Goal: Information Seeking & Learning: Learn about a topic

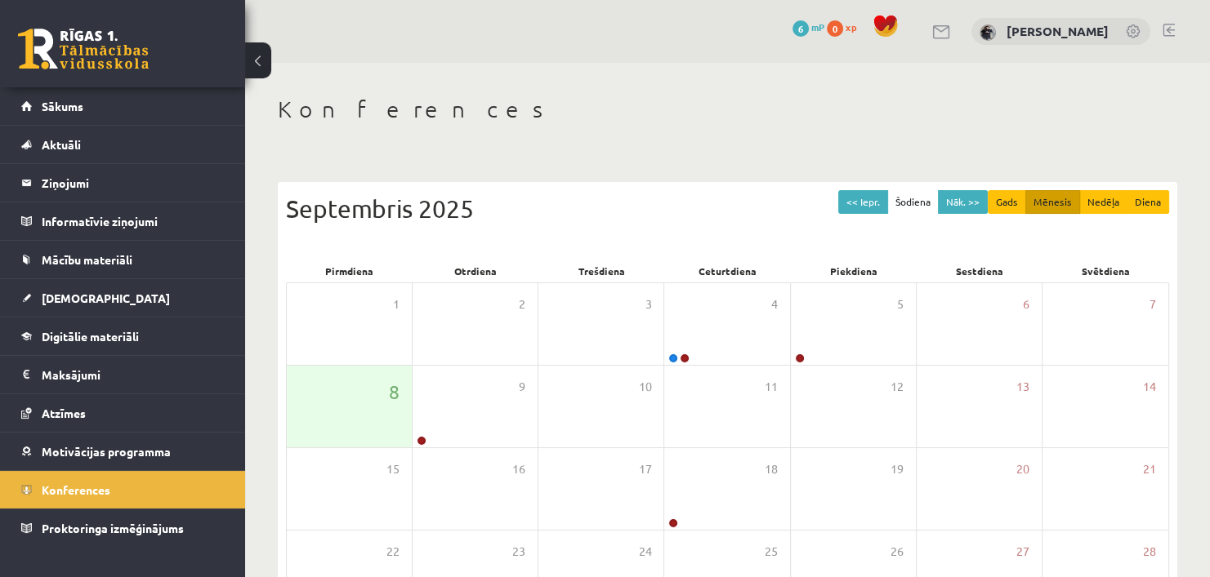
click at [1045, 175] on div "<< Iepr. Šodiena Nāk. >> Gads Mēnesis Nedēļa Diena [DATE] Pirmdiena Otrdiena Tr…" at bounding box center [727, 457] width 899 height 582
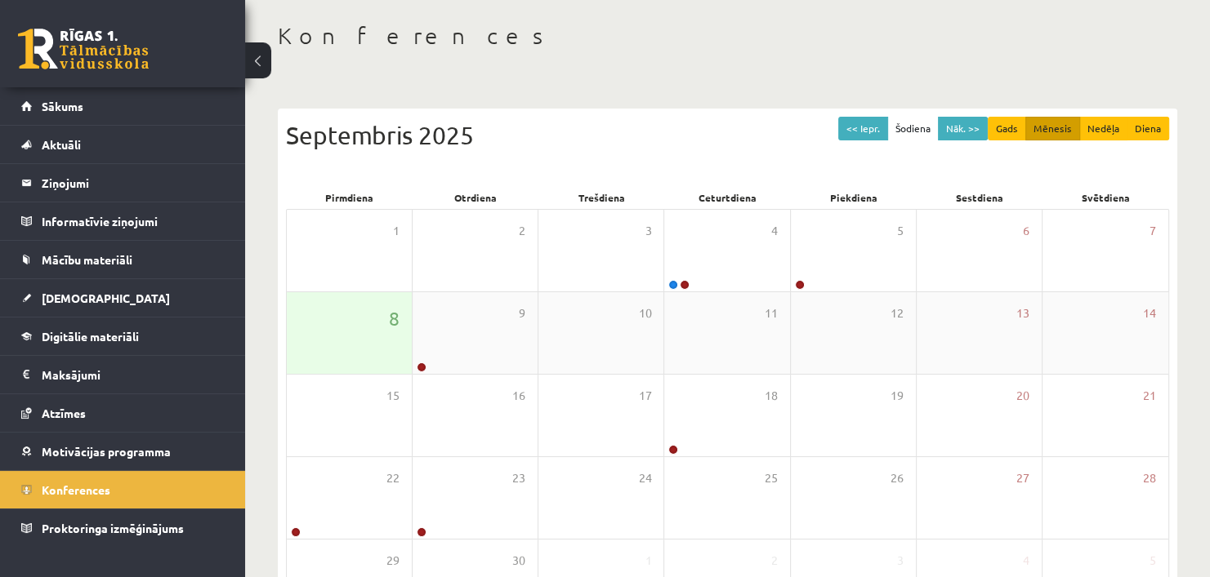
scroll to position [74, 0]
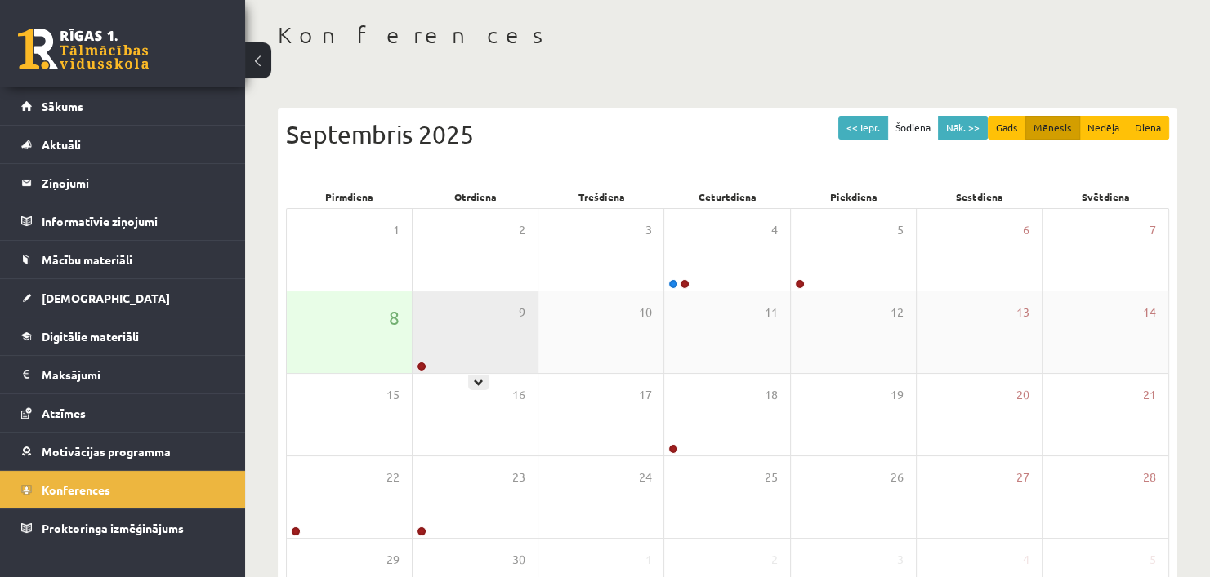
click at [468, 349] on div "9" at bounding box center [474, 333] width 125 height 82
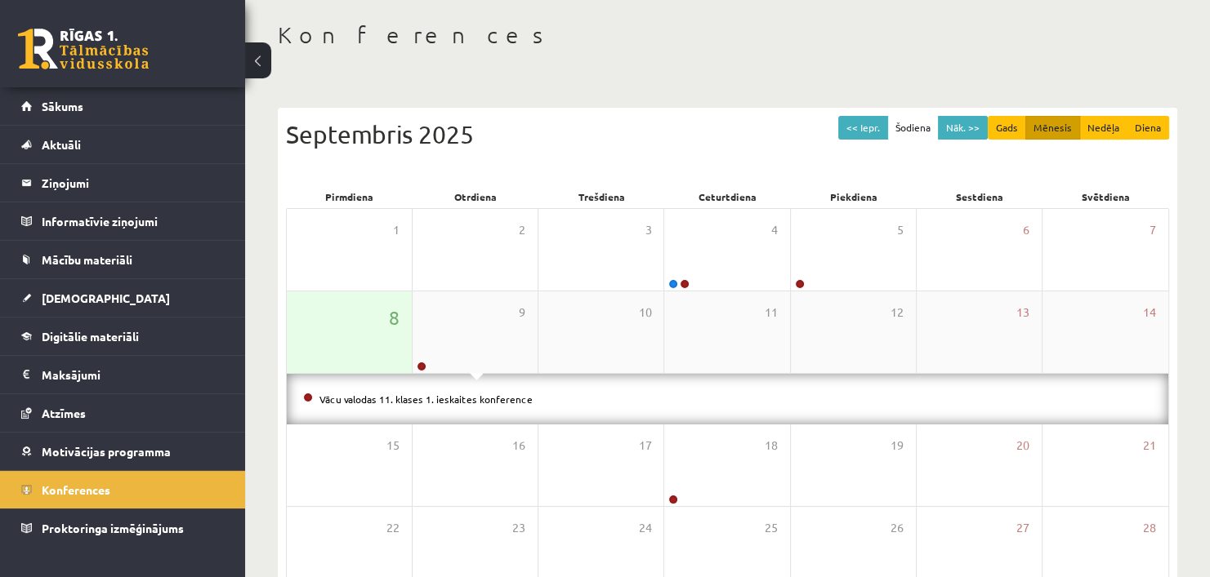
click at [353, 342] on div "8" at bounding box center [349, 333] width 125 height 82
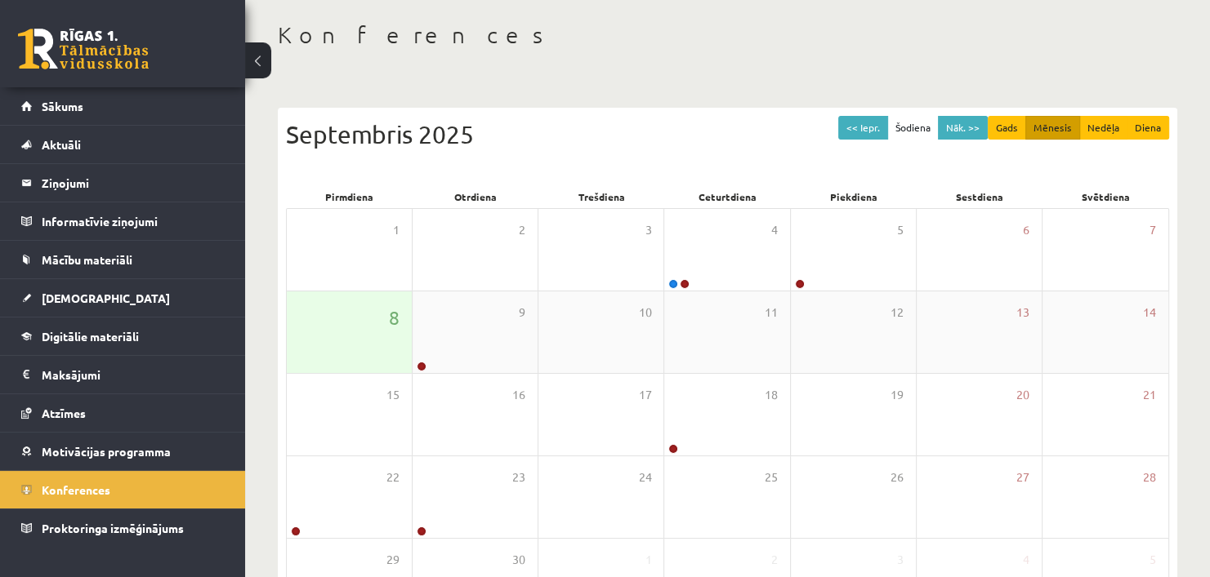
click at [353, 342] on div "8" at bounding box center [349, 333] width 125 height 82
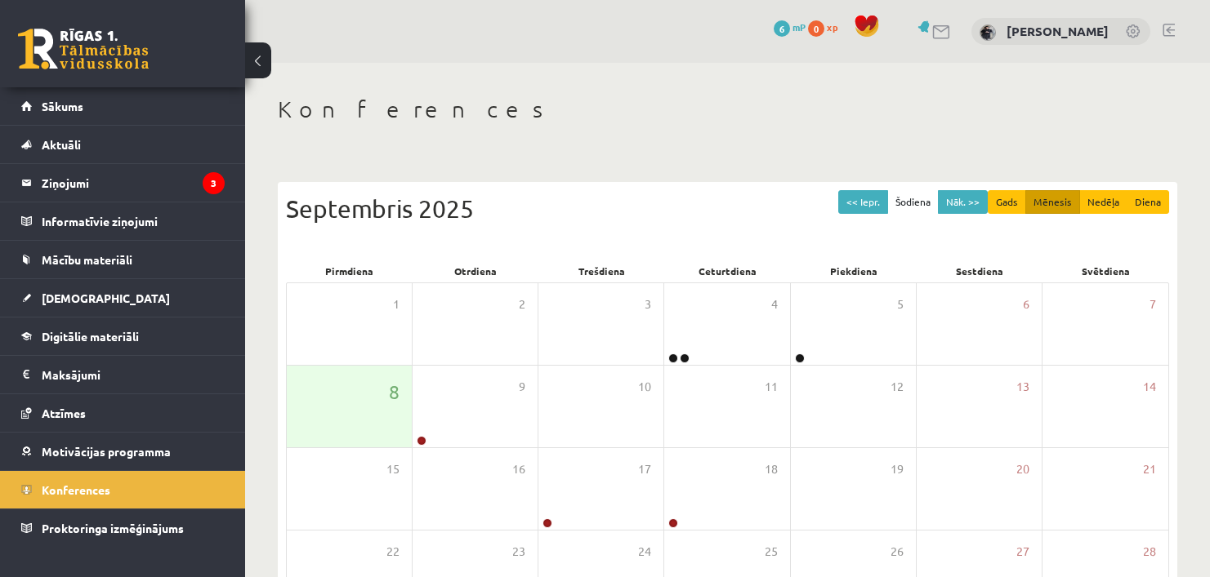
scroll to position [74, 0]
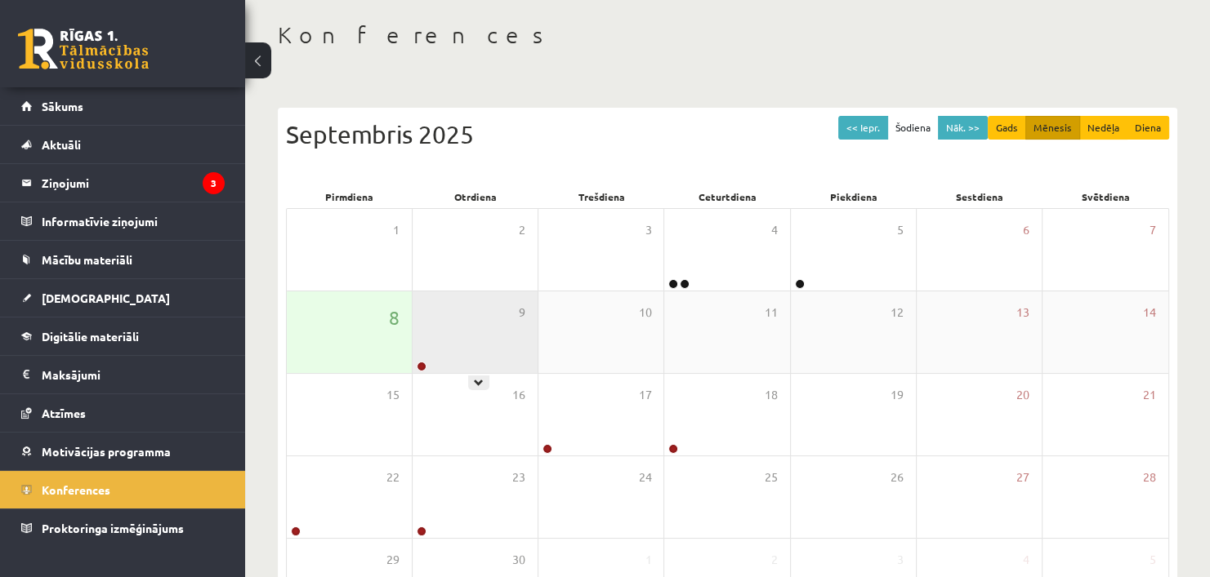
click at [426, 345] on div "9" at bounding box center [474, 333] width 125 height 82
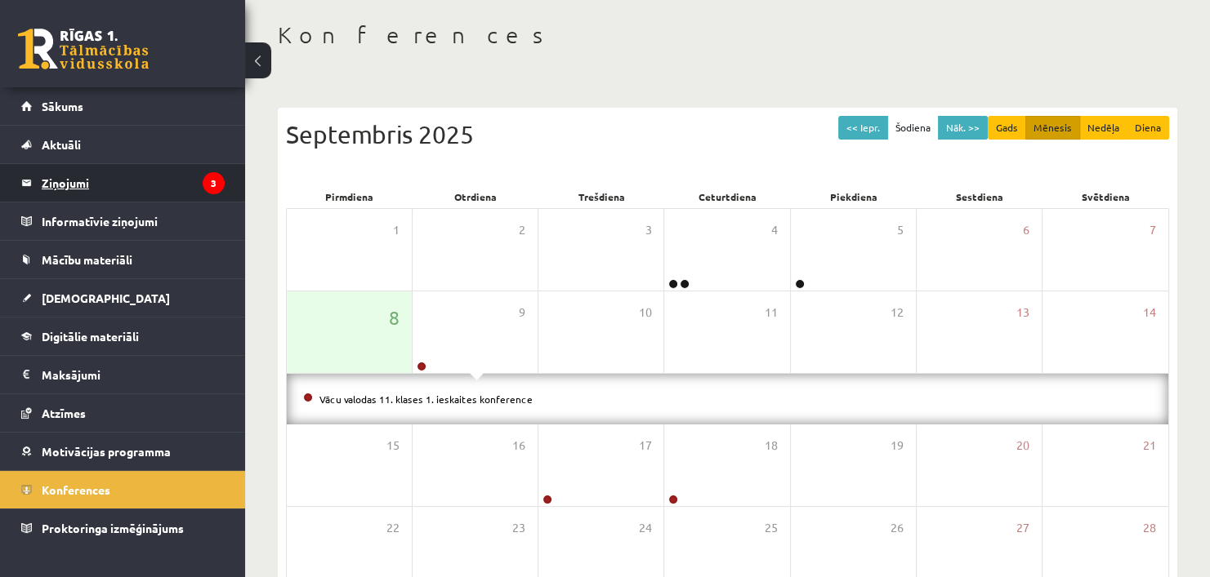
click at [71, 170] on legend "Ziņojumi 3" at bounding box center [133, 183] width 183 height 38
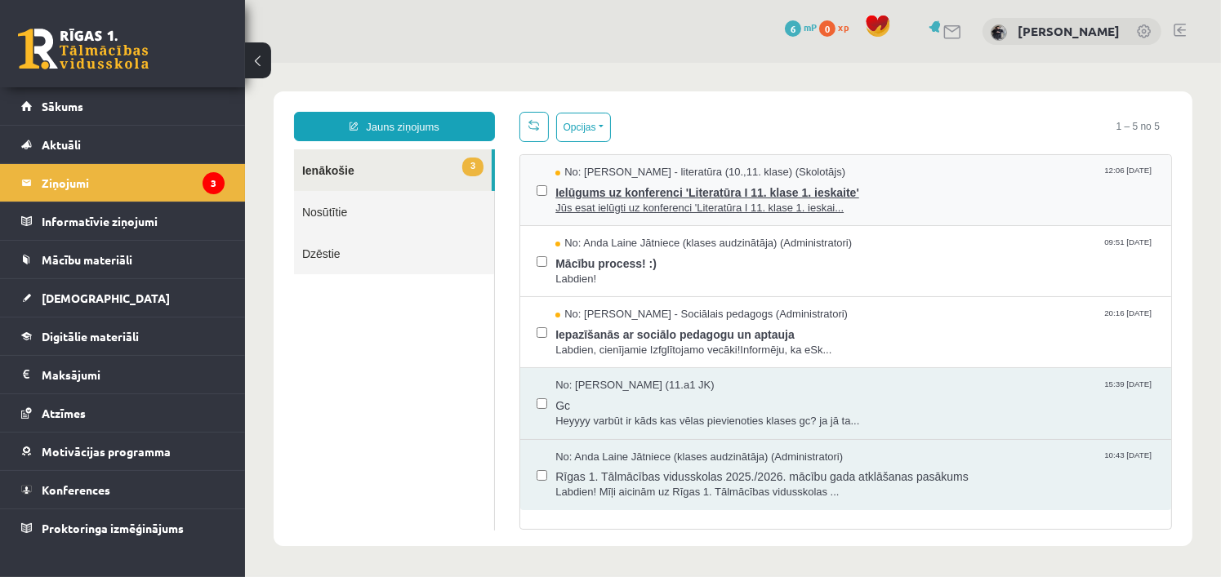
click at [887, 180] on span "Ielūgums uz konferenci 'Literatūra I 11. klase 1. ieskaite'" at bounding box center [855, 190] width 600 height 20
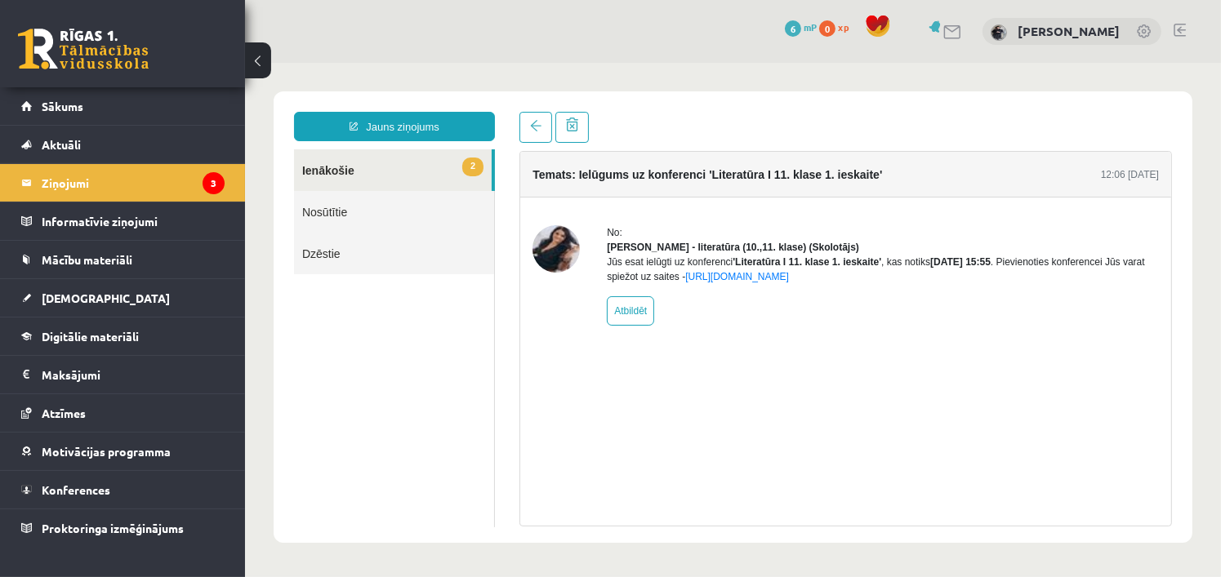
click at [385, 160] on link "2 Ienākošie" at bounding box center [392, 170] width 198 height 42
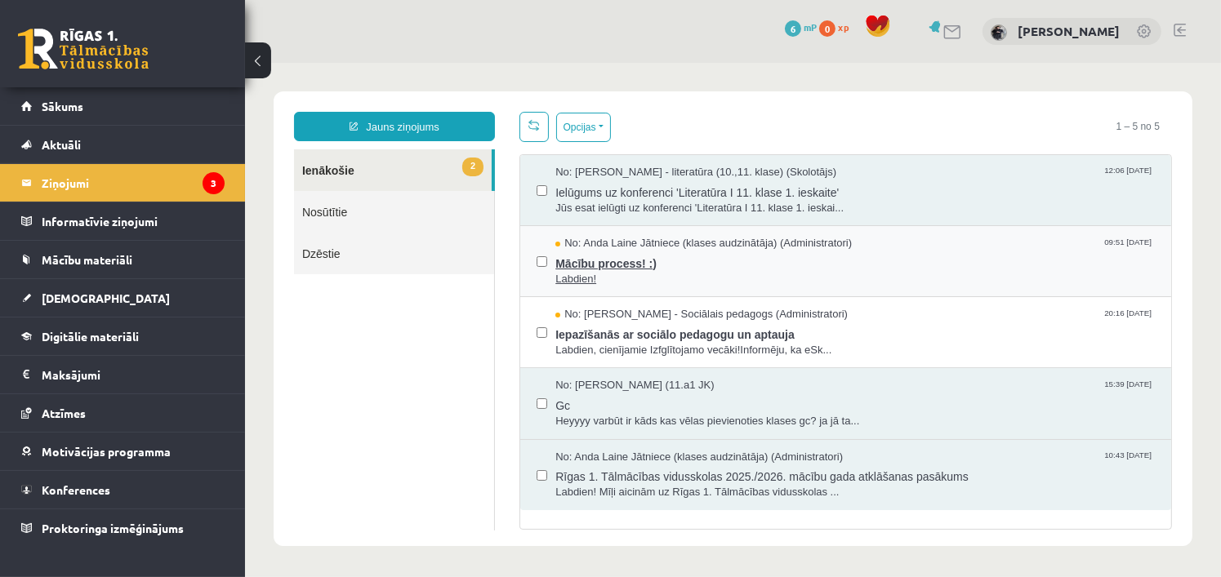
click at [745, 271] on span "Labdien!" at bounding box center [855, 279] width 600 height 16
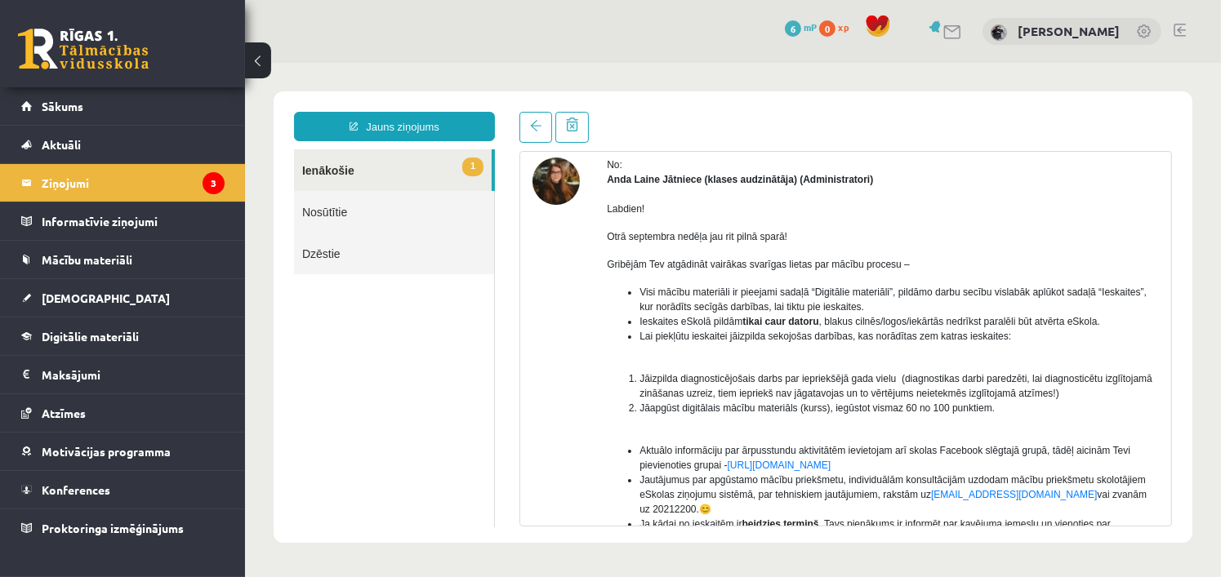
scroll to position [67, 0]
click at [404, 163] on link "1 Ienākošie" at bounding box center [392, 170] width 198 height 42
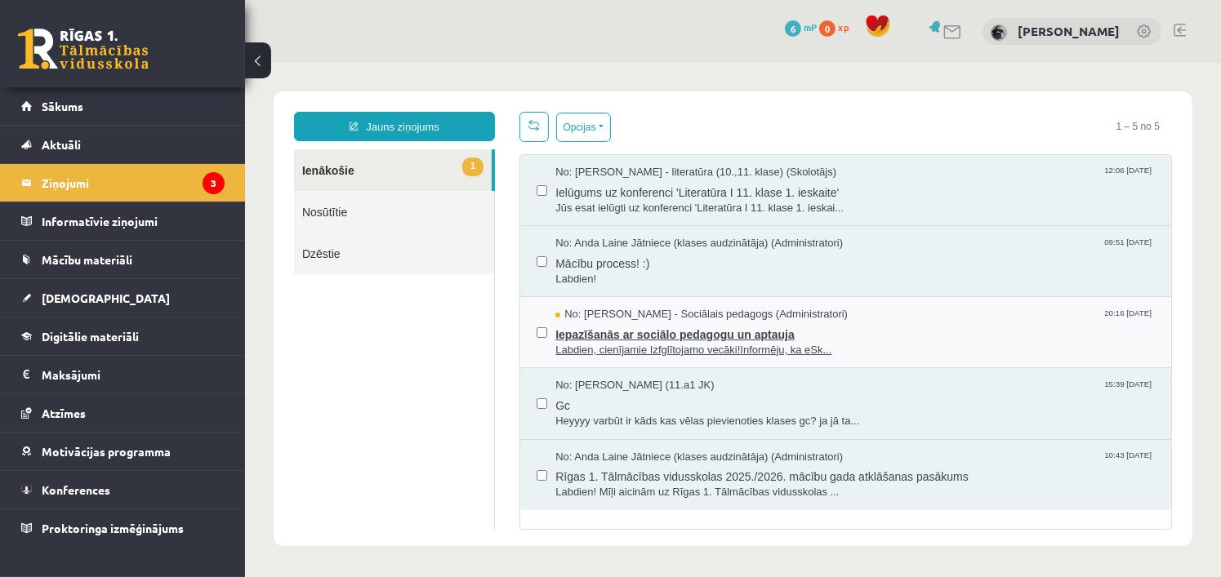
scroll to position [0, 0]
click at [847, 314] on span "No: [PERSON_NAME] - Sociālais pedagogs (Administratori)" at bounding box center [701, 314] width 292 height 16
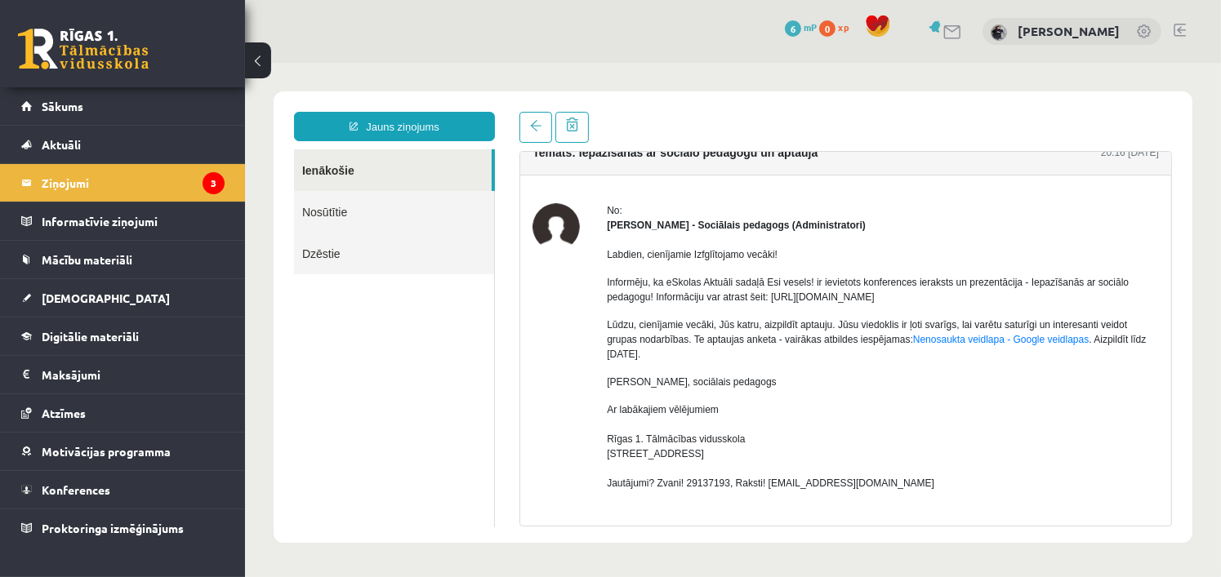
scroll to position [21, 0]
click at [971, 340] on link "Nenosaukta veidlapa - Google veidlapas" at bounding box center [1000, 339] width 176 height 11
click at [156, 182] on legend "Ziņojumi 3" at bounding box center [133, 183] width 183 height 38
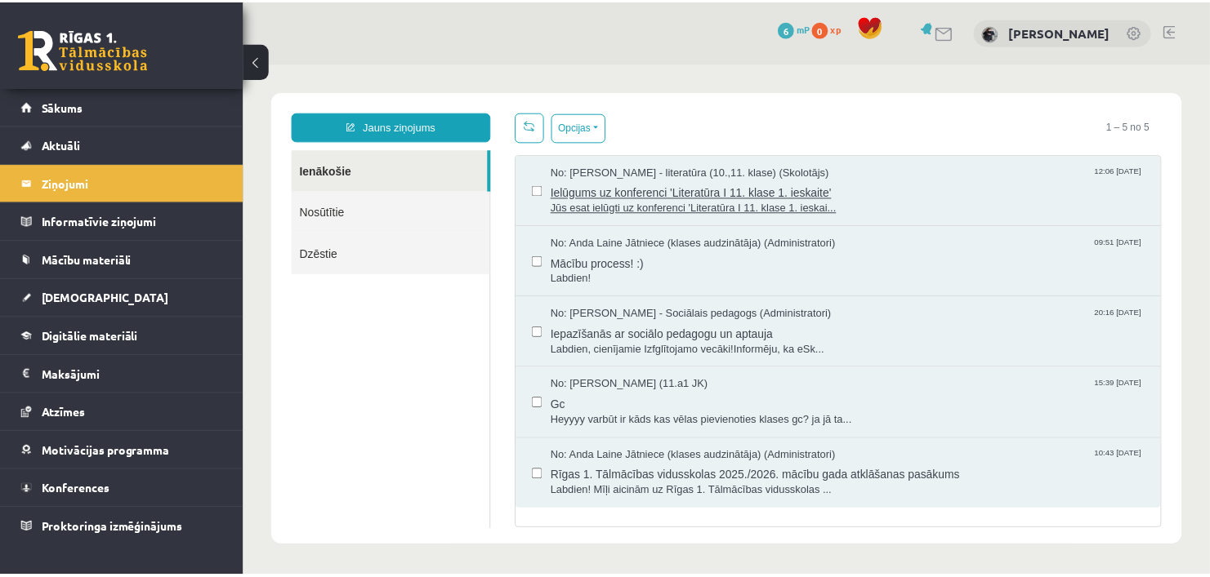
scroll to position [0, 0]
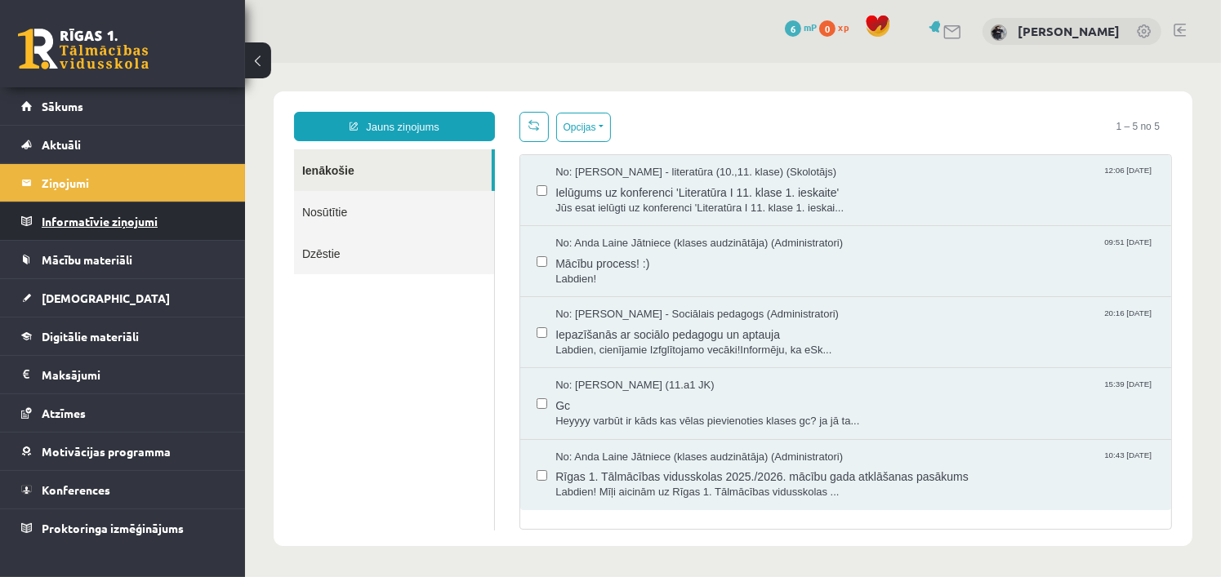
click at [137, 230] on legend "Informatīvie ziņojumi 0" at bounding box center [133, 222] width 183 height 38
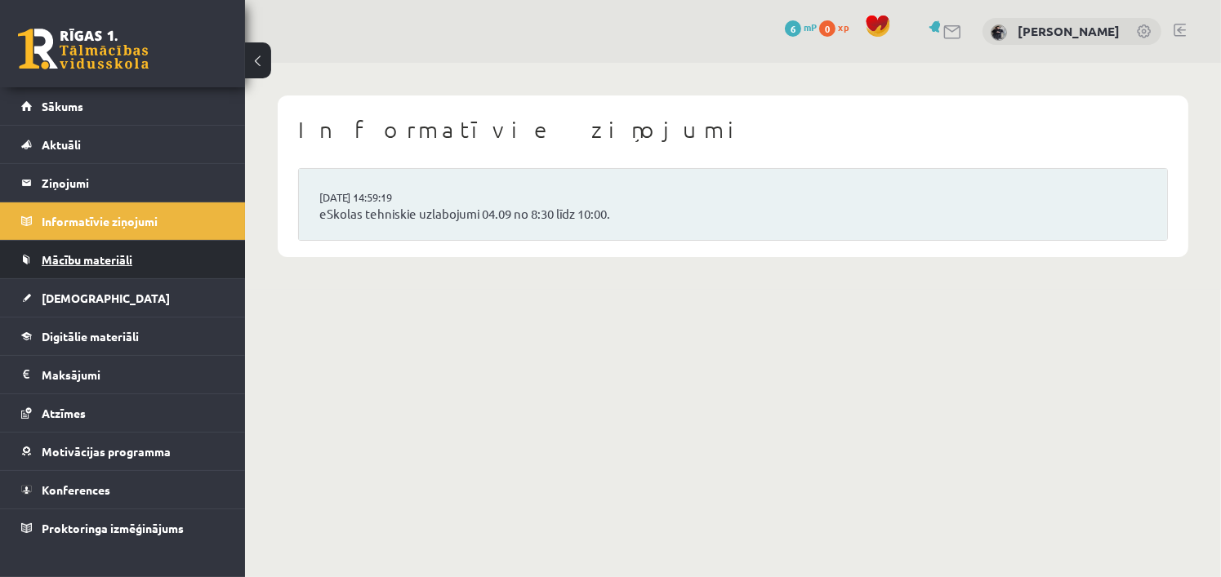
click at [134, 271] on link "Mācību materiāli" at bounding box center [122, 260] width 203 height 38
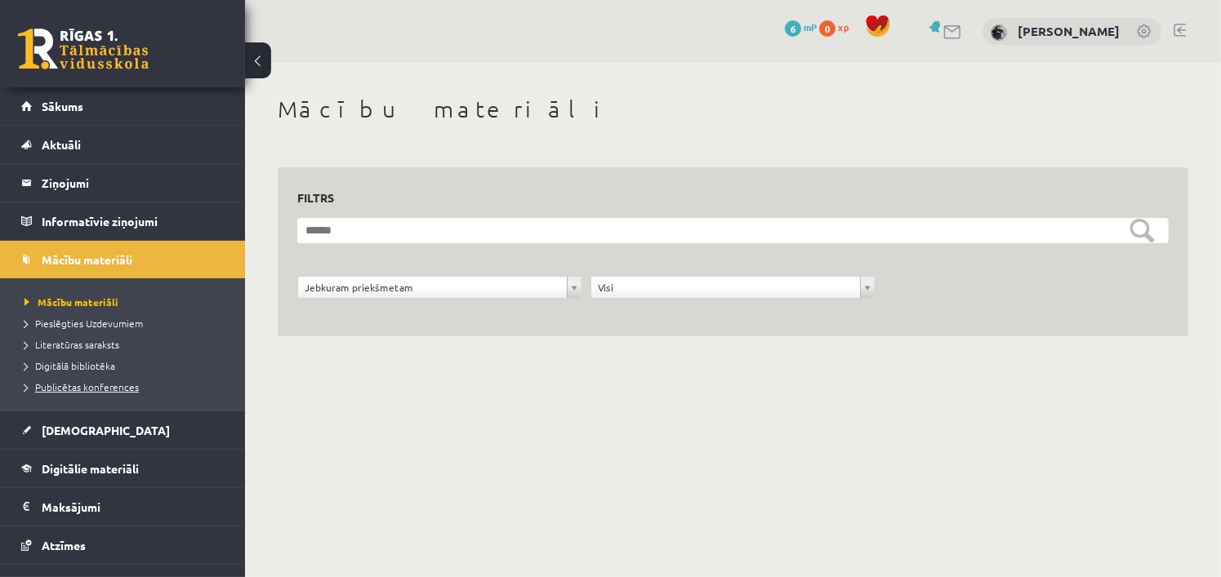
click at [91, 384] on span "Publicētas konferences" at bounding box center [82, 387] width 114 height 13
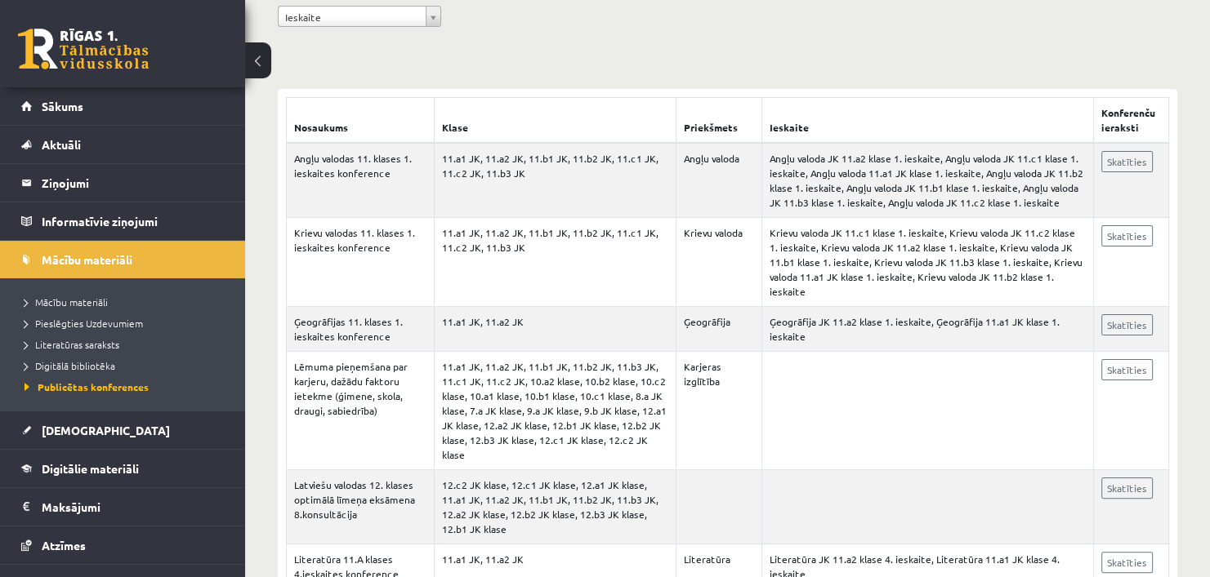
scroll to position [265, 0]
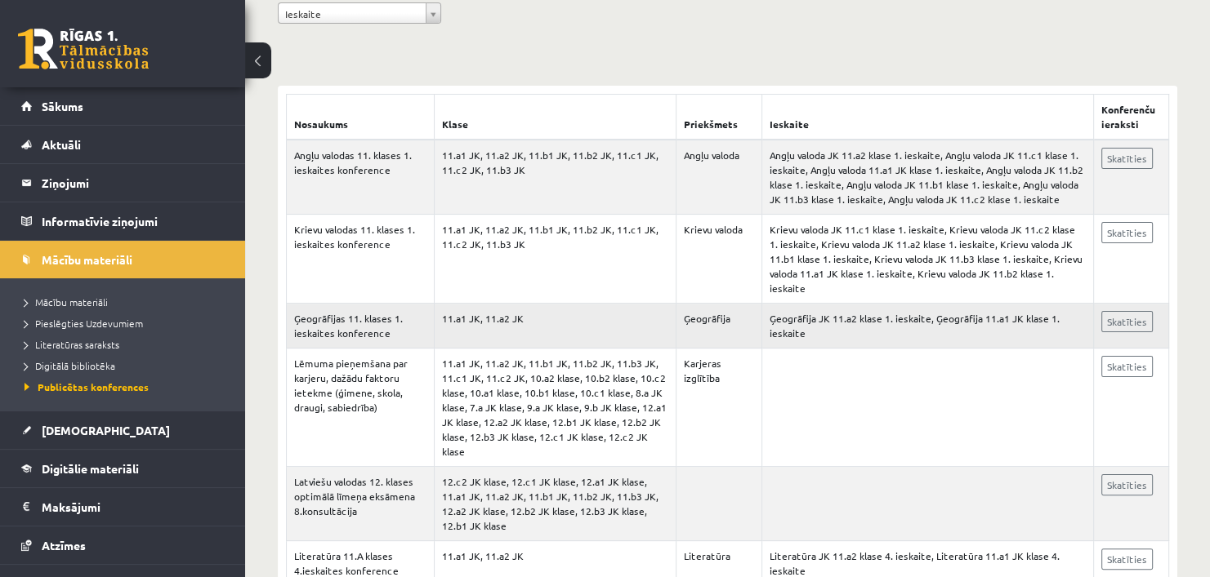
drag, startPoint x: 911, startPoint y: 180, endPoint x: 679, endPoint y: 292, distance: 257.9
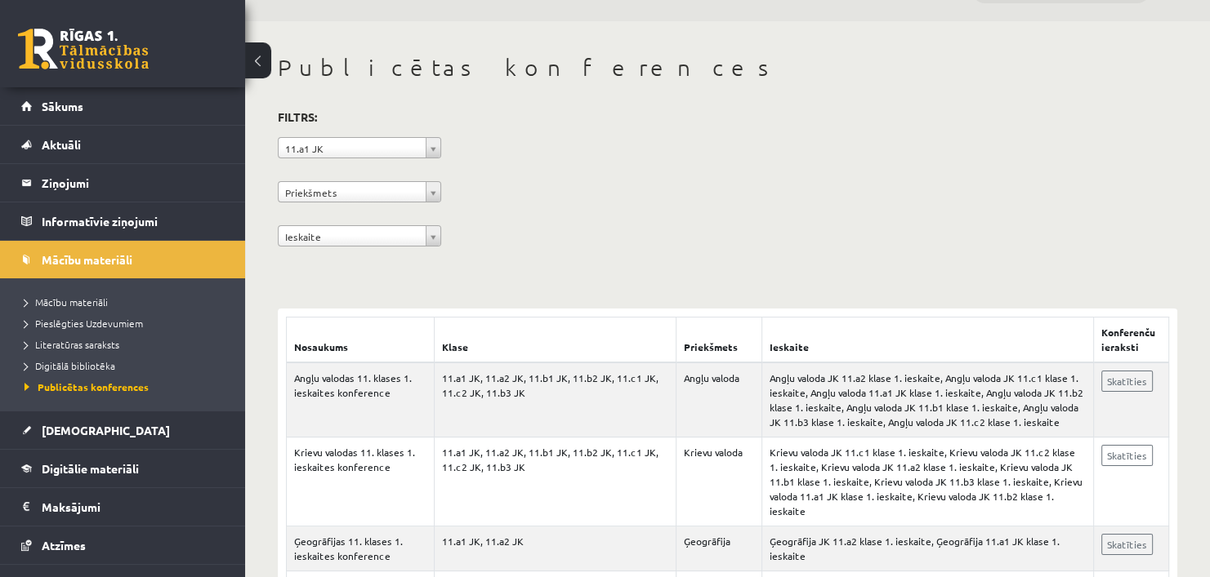
scroll to position [36, 0]
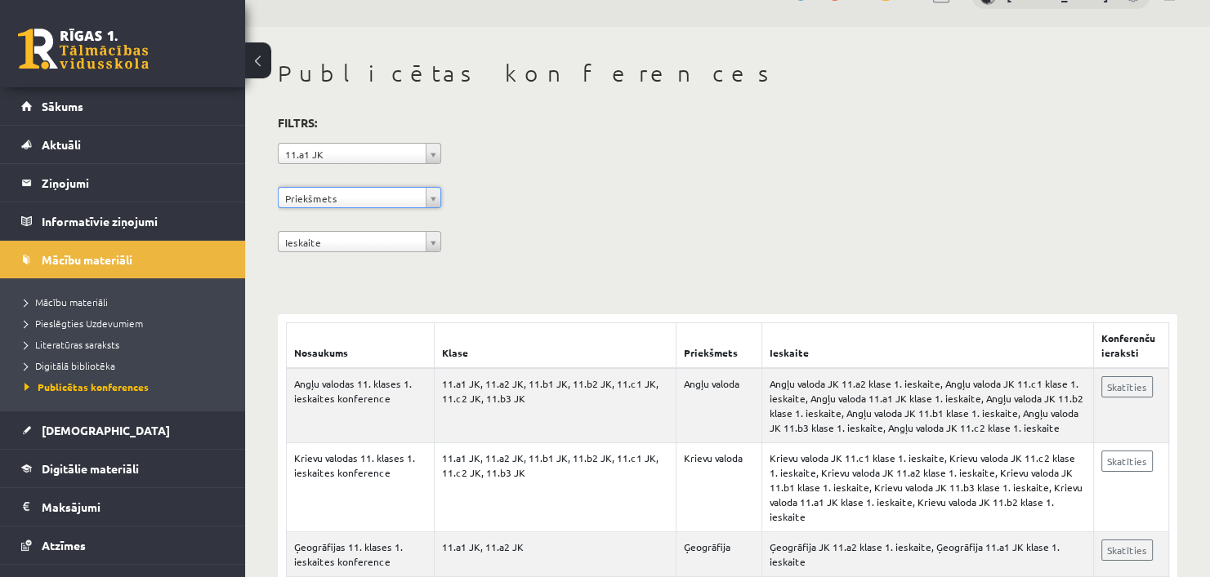
drag, startPoint x: 475, startPoint y: 195, endPoint x: 340, endPoint y: 243, distance: 143.9
click at [561, 256] on div "**********" at bounding box center [727, 186] width 899 height 149
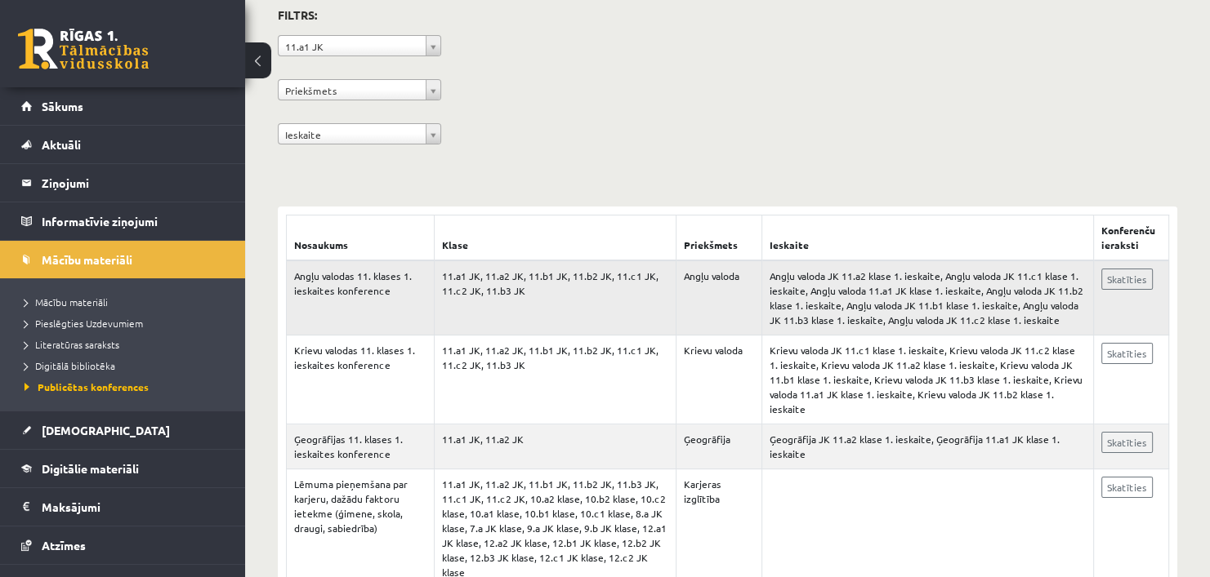
scroll to position [0, 0]
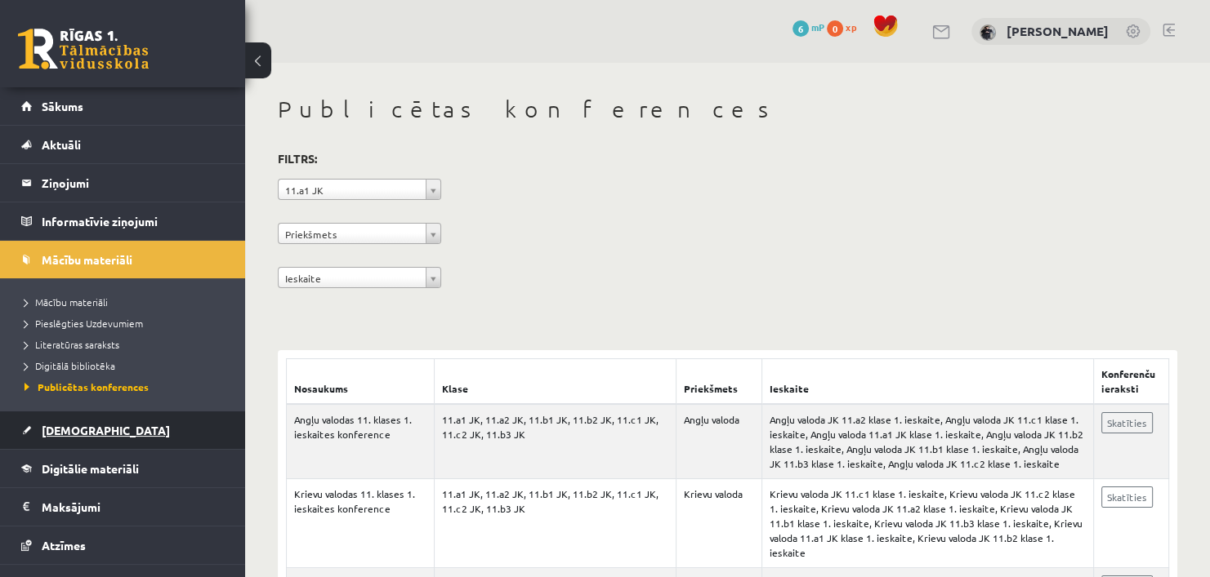
click at [64, 430] on span "[DEMOGRAPHIC_DATA]" at bounding box center [106, 430] width 128 height 15
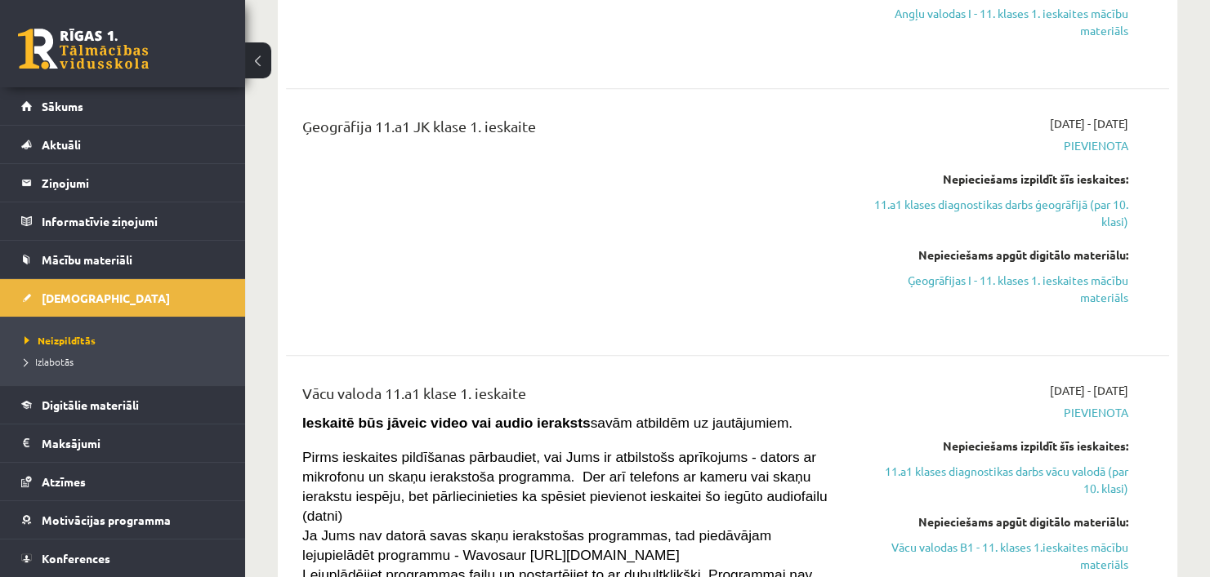
scroll to position [731, 0]
